Goal: Information Seeking & Learning: Learn about a topic

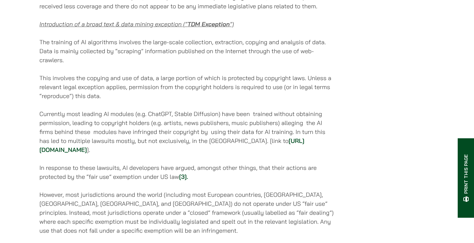
scroll to position [532, 0]
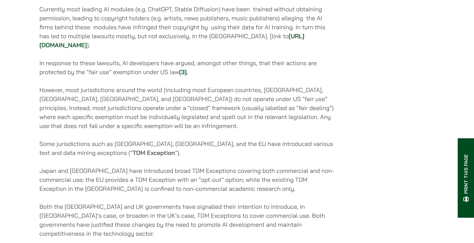
scroll to position [631, 0]
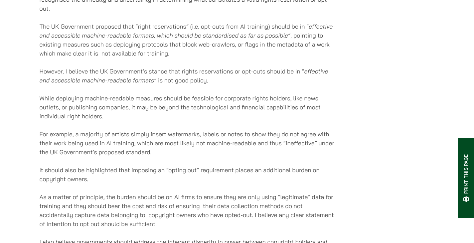
scroll to position [964, 0]
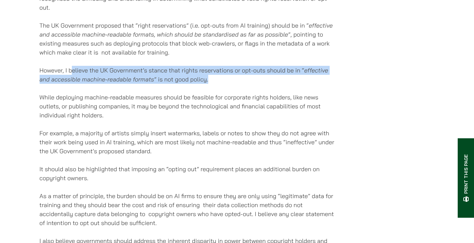
drag, startPoint x: 72, startPoint y: 77, endPoint x: 262, endPoint y: 82, distance: 189.1
click at [262, 82] on p "However, I believe the UK Government’s stance that rights reservations or opt-o…" at bounding box center [188, 75] width 296 height 18
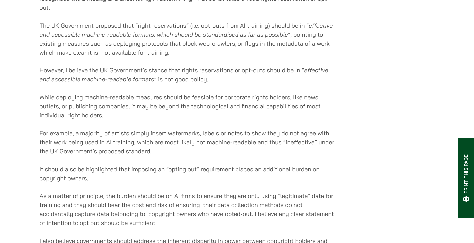
click at [136, 73] on p "However, I believe the UK Government’s stance that rights reservations or opt-o…" at bounding box center [188, 75] width 296 height 18
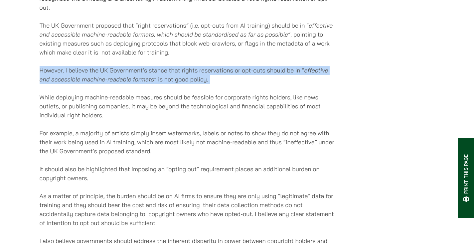
click at [136, 73] on p "However, I believe the UK Government’s stance that rights reservations or opt-o…" at bounding box center [188, 75] width 296 height 18
click at [416, 64] on div "[DATE] With the evolution of generative artificial intelligence (AI) constantly…" at bounding box center [237, 52] width 395 height 1789
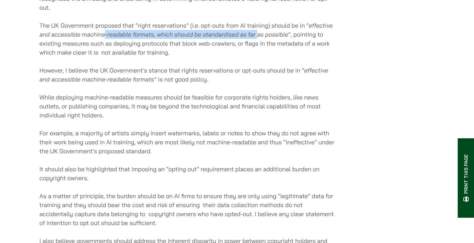
drag, startPoint x: 120, startPoint y: 42, endPoint x: 254, endPoint y: 41, distance: 134.3
click at [257, 40] on p "The UK Government proposed that “right reservations” (i.e. opt-outs from AI tra…" at bounding box center [188, 39] width 296 height 36
click at [254, 38] on em "effective and accessible machine-readable formats, which should be standardised…" at bounding box center [186, 30] width 293 height 17
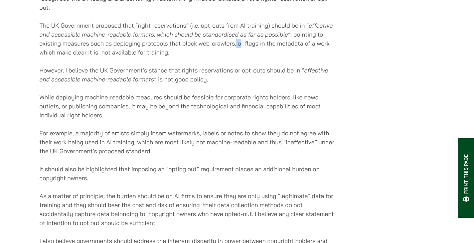
drag, startPoint x: 241, startPoint y: 48, endPoint x: 235, endPoint y: 52, distance: 7.1
click at [235, 52] on p "The UK Government proposed that “right reservations” (i.e. opt-outs from AI tra…" at bounding box center [188, 39] width 296 height 36
drag, startPoint x: 125, startPoint y: 59, endPoint x: 130, endPoint y: 59, distance: 5.0
click at [130, 57] on p "The UK Government proposed that “right reservations” (i.e. opt-outs from AI tra…" at bounding box center [188, 39] width 296 height 36
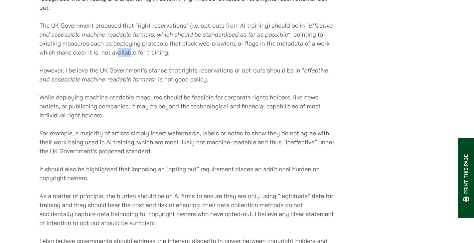
click at [130, 57] on p "The UK Government proposed that “right reservations” (i.e. opt-outs from AI tra…" at bounding box center [188, 39] width 296 height 36
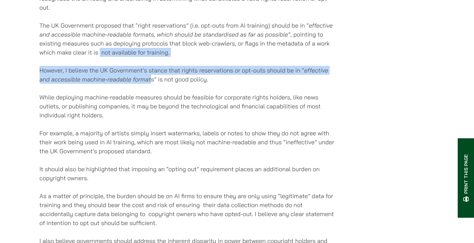
drag, startPoint x: 100, startPoint y: 61, endPoint x: 151, endPoint y: 82, distance: 55.2
click at [151, 82] on div "[DATE] With the evolution of generative artificial intelligence (AI) constantly…" at bounding box center [188, 52] width 296 height 1789
click at [151, 83] on em "effective and accessible machine-readable formats" at bounding box center [184, 74] width 288 height 17
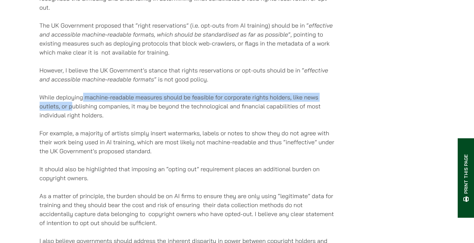
drag, startPoint x: 82, startPoint y: 104, endPoint x: 71, endPoint y: 110, distance: 12.7
click at [71, 110] on p "While deploying machine-readable measures should be feasible for corporate righ…" at bounding box center [188, 106] width 296 height 27
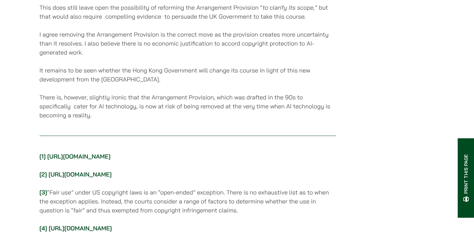
scroll to position [1646, 0]
